Goal: Transaction & Acquisition: Purchase product/service

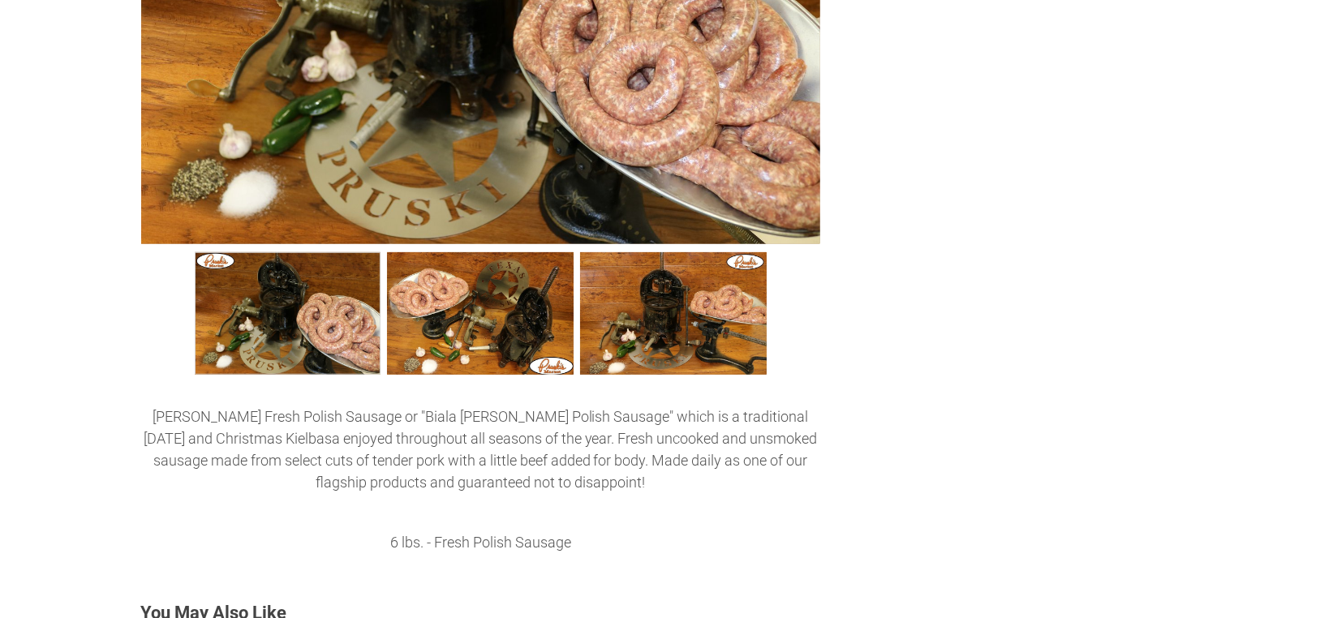
scroll to position [458, 0]
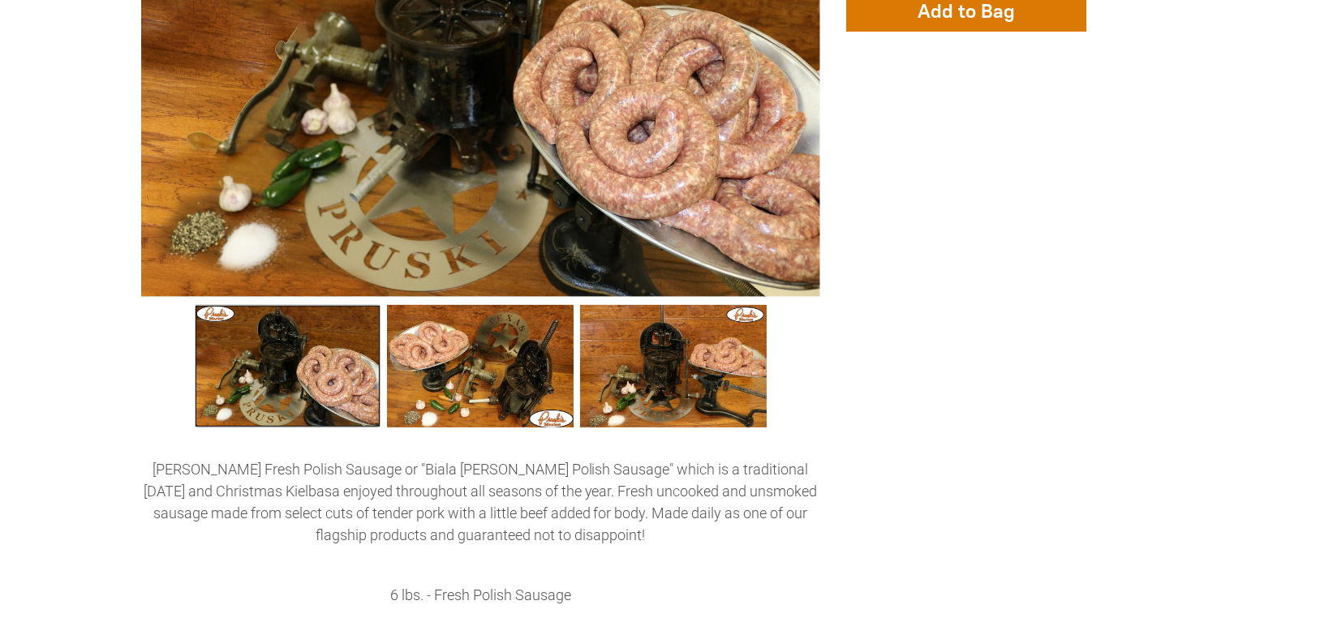
click at [316, 374] on link "6 lbs - “Da” Best Fresh Polish Wedding Sausage 0" at bounding box center [288, 366] width 187 height 122
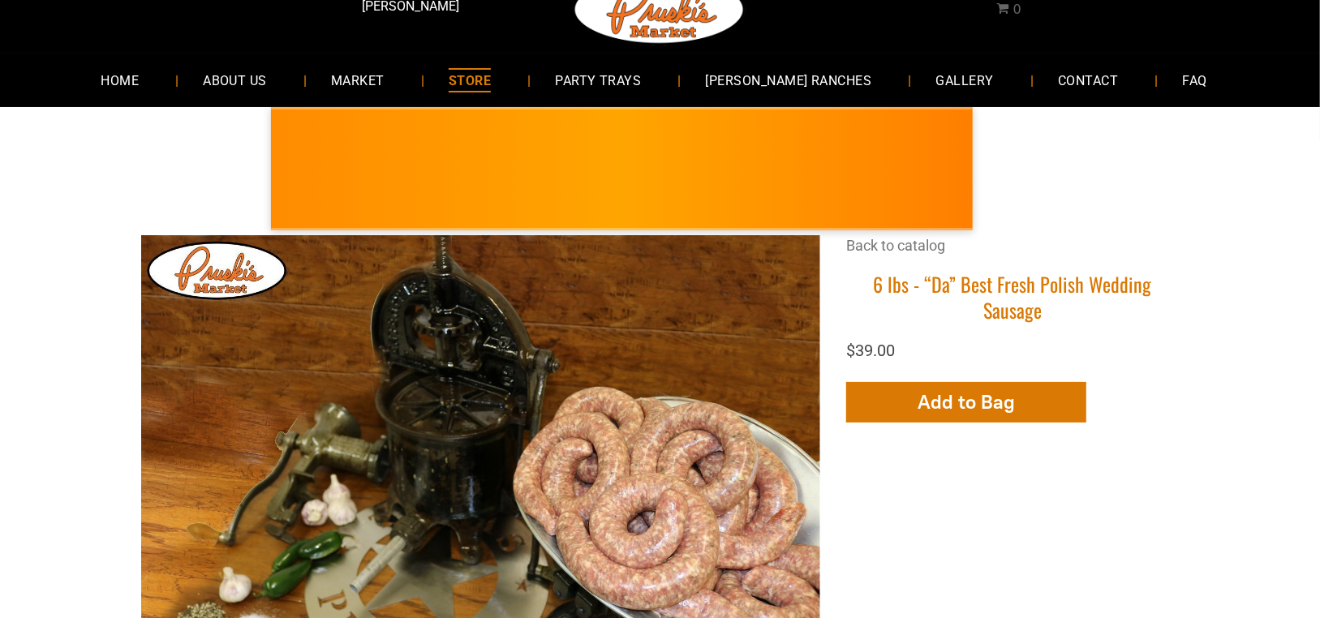
scroll to position [0, 0]
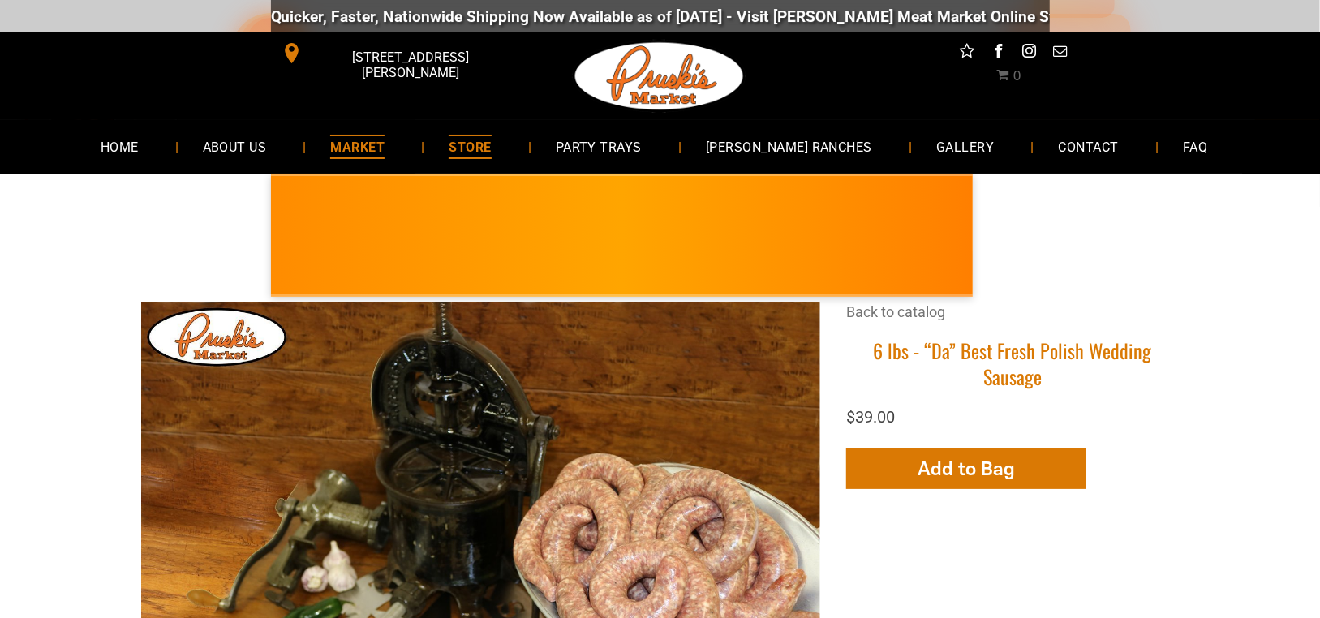
click at [385, 147] on span "MARKET" at bounding box center [357, 147] width 54 height 24
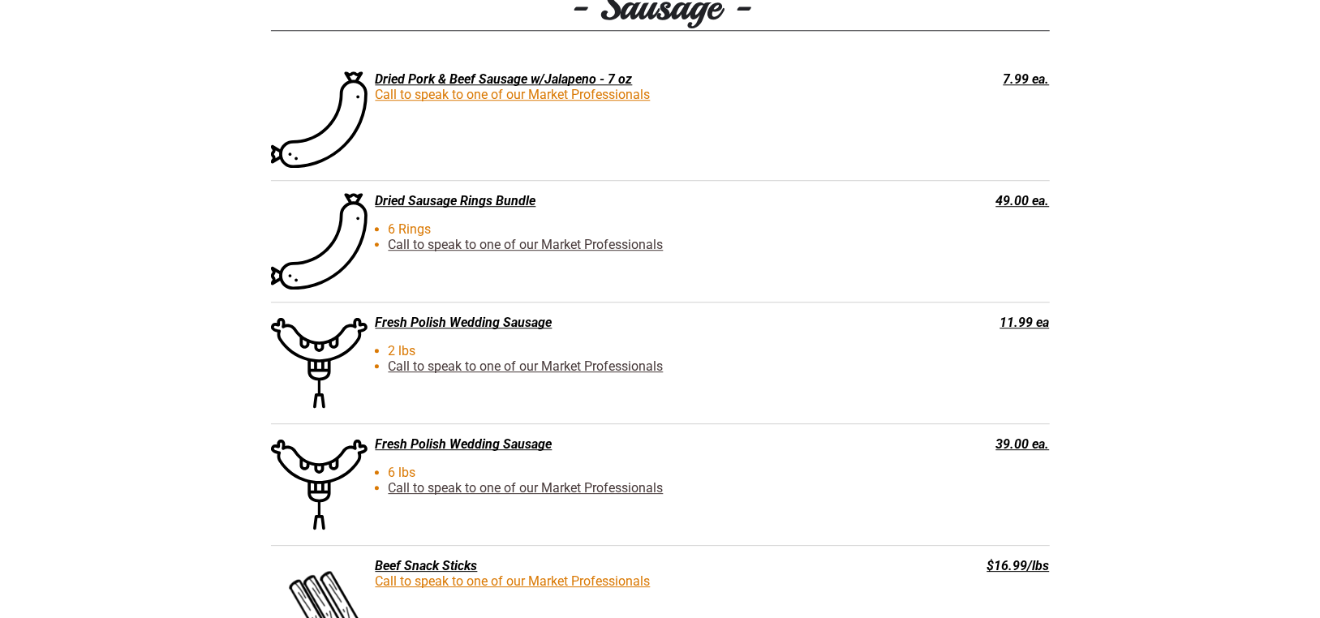
scroll to position [2836, 0]
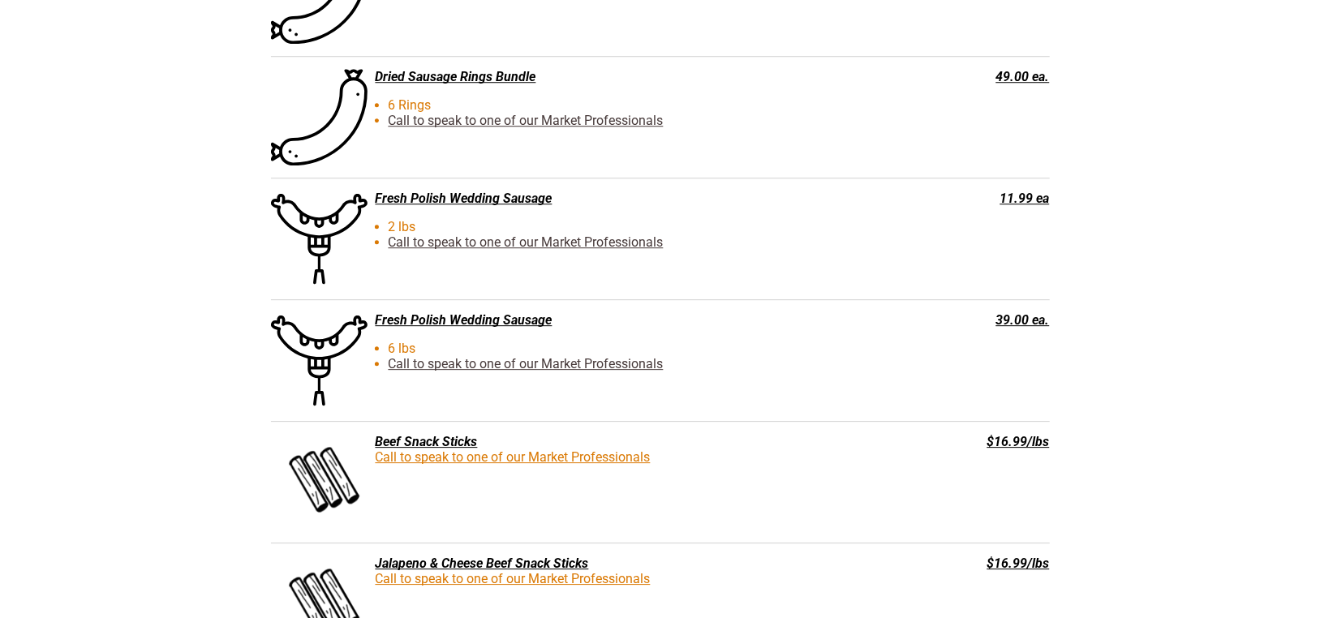
click at [459, 204] on div "Fresh Polish Wedding Sausage" at bounding box center [578, 198] width 615 height 15
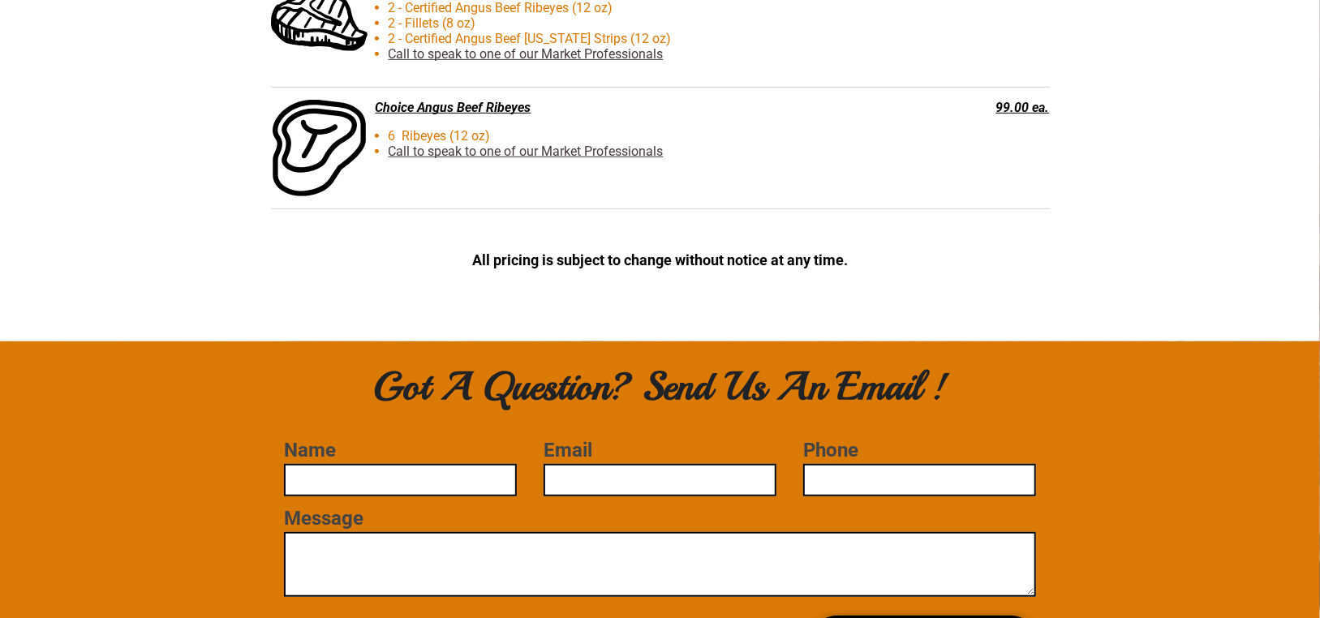
scroll to position [4185, 0]
